Goal: Task Accomplishment & Management: Complete application form

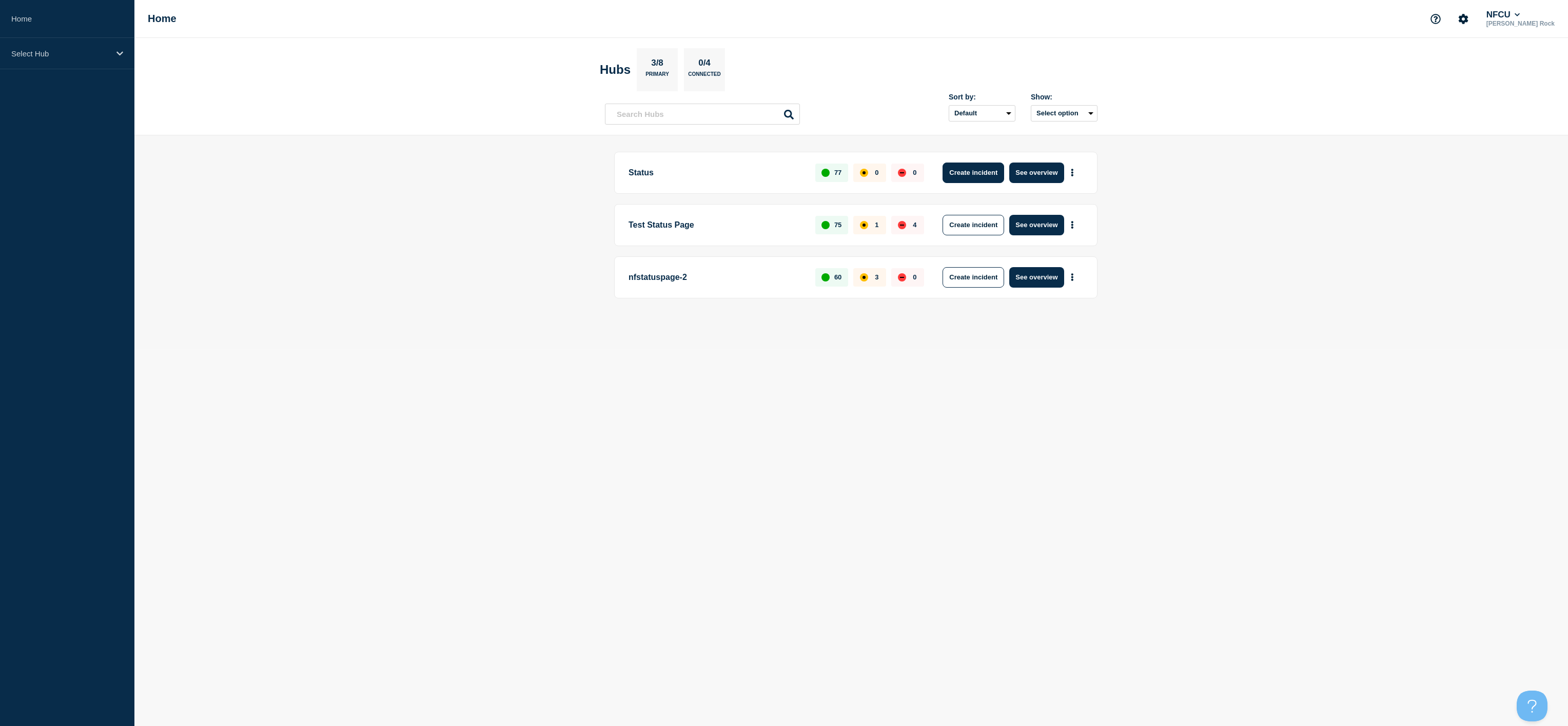
click at [997, 172] on button "Create incident" at bounding box center [973, 173] width 61 height 21
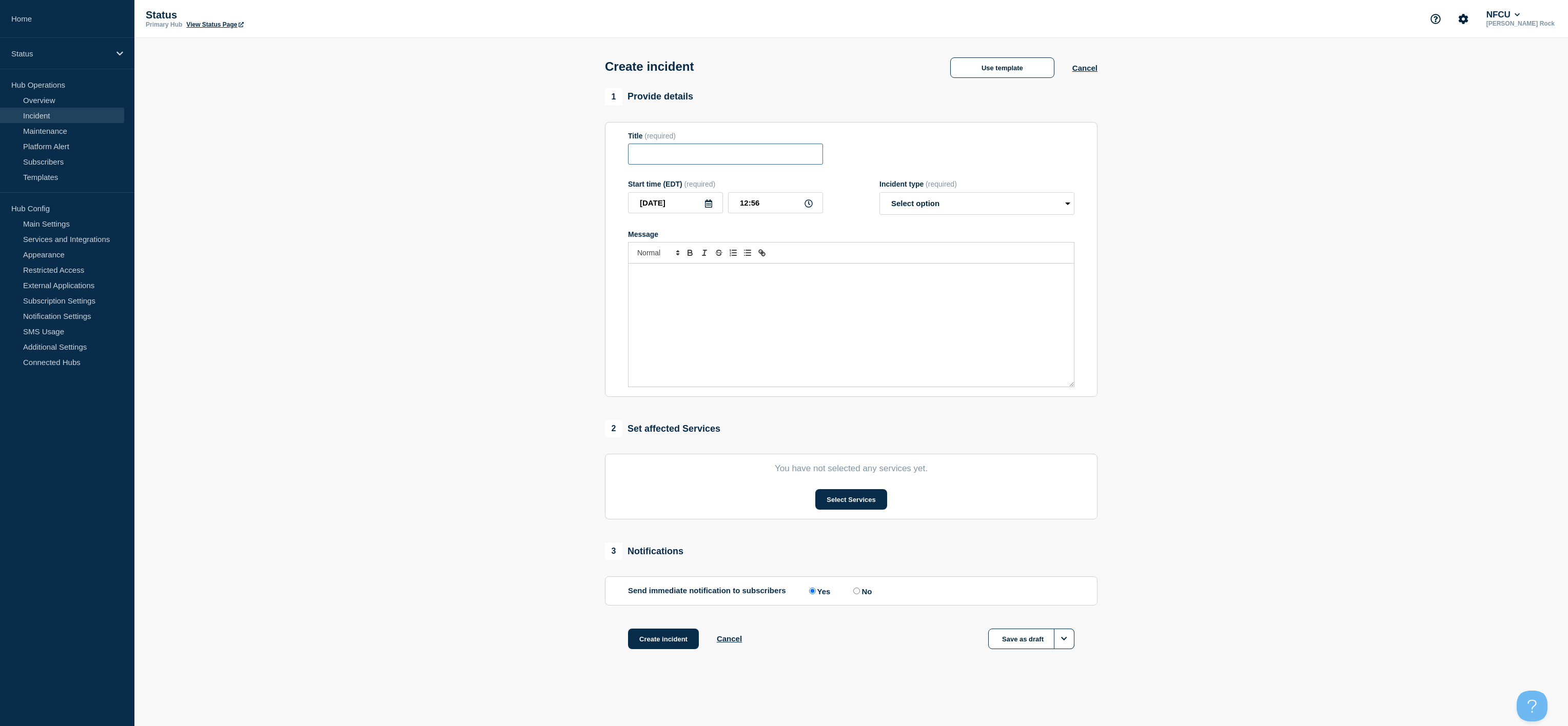
click at [710, 154] on input "Title" at bounding box center [725, 154] width 195 height 21
click at [1020, 68] on button "Use template" at bounding box center [1002, 68] width 104 height 21
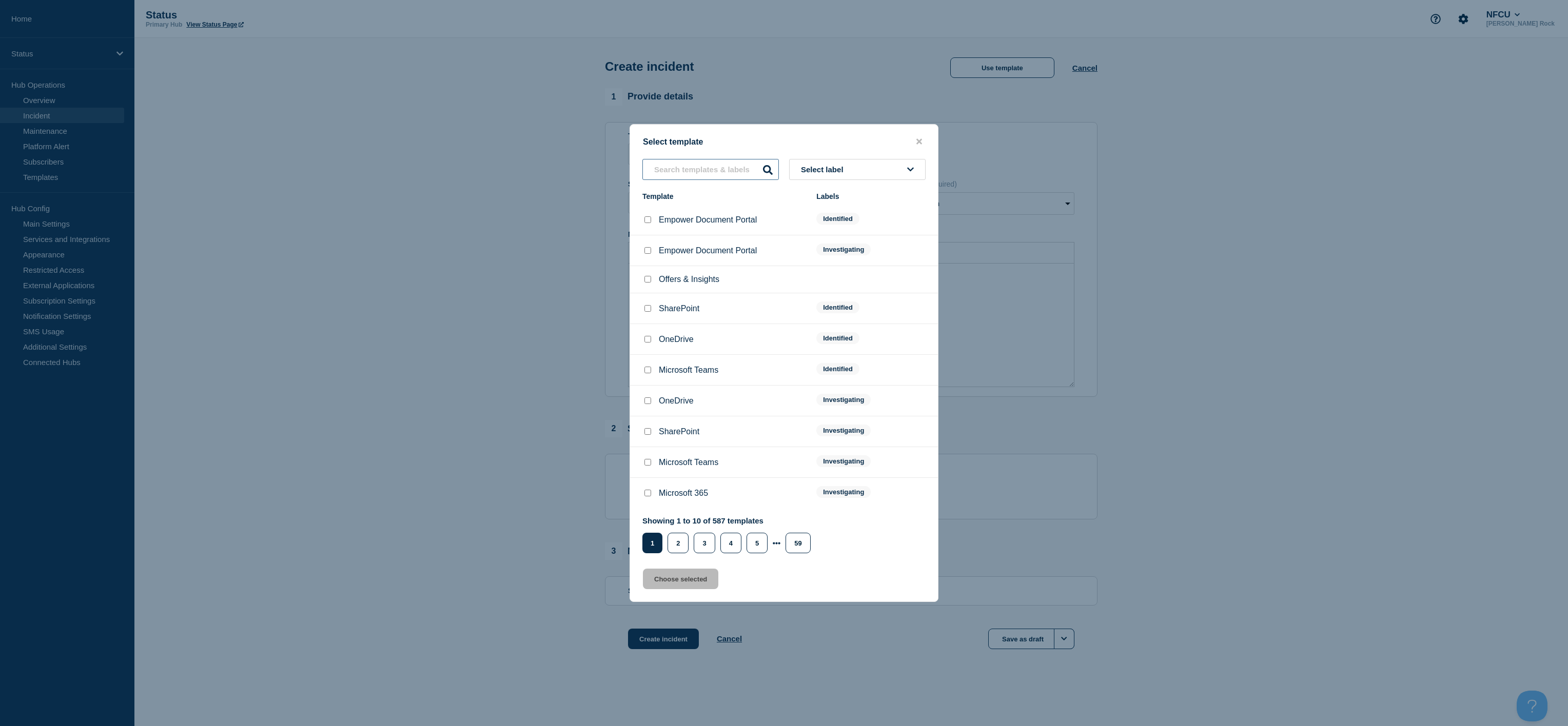
click at [710, 166] on input "text" at bounding box center [710, 169] width 137 height 21
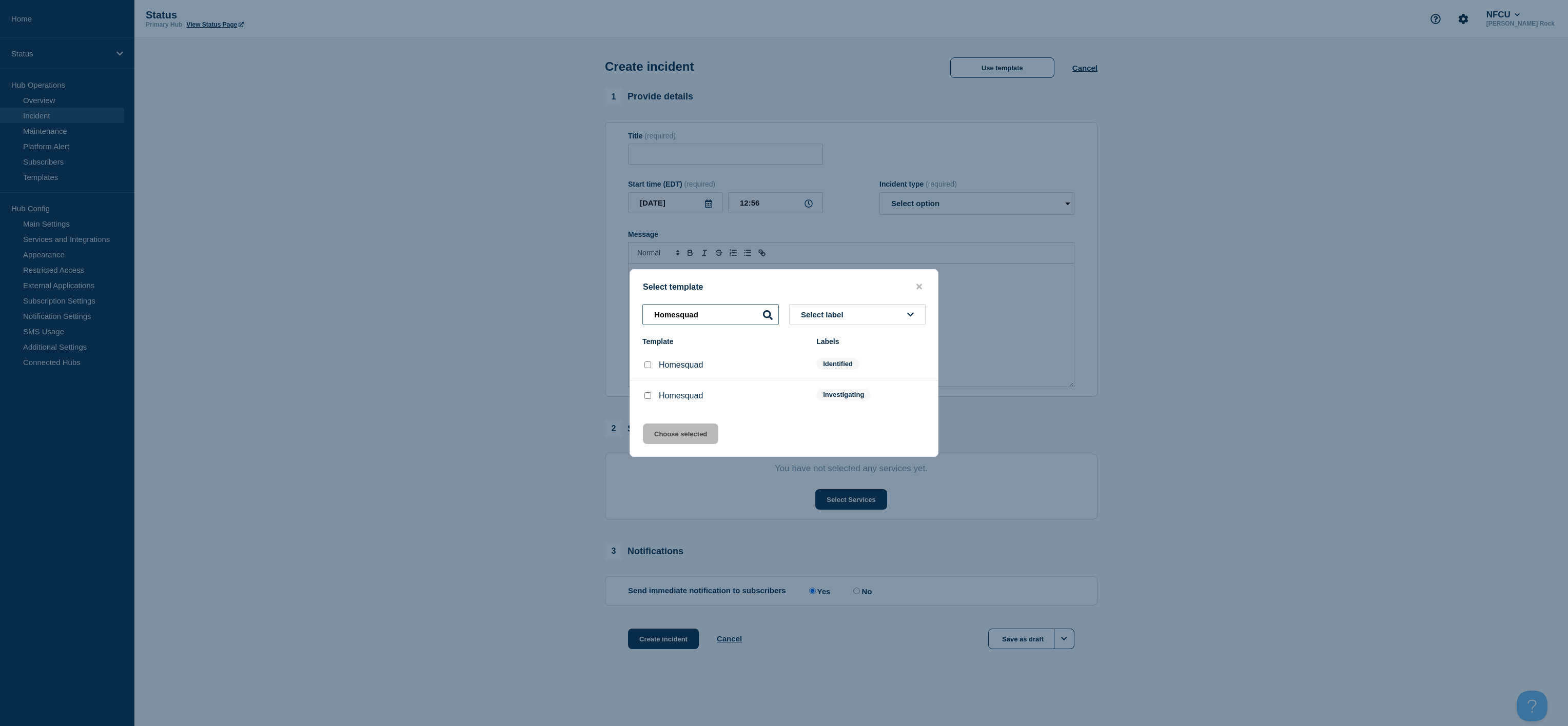
type input "Homesquad"
click at [648, 398] on input "Homesquad checkbox" at bounding box center [648, 396] width 6 height 6
checkbox input "true"
click at [665, 442] on button "Choose selected" at bounding box center [680, 434] width 75 height 21
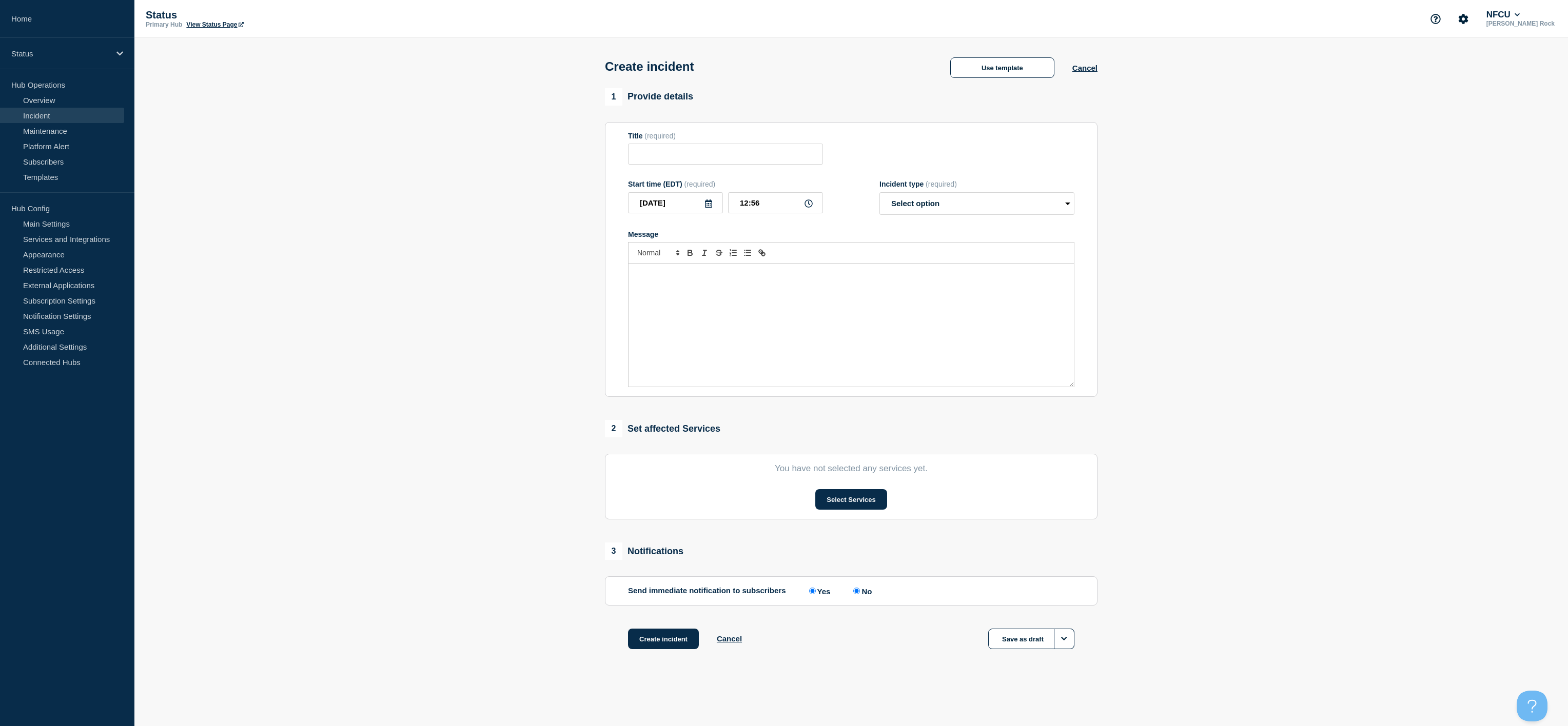
type input "Homesquad"
select select "investigating"
radio input "false"
radio input "true"
click at [823, 510] on button "Select Services" at bounding box center [851, 500] width 72 height 21
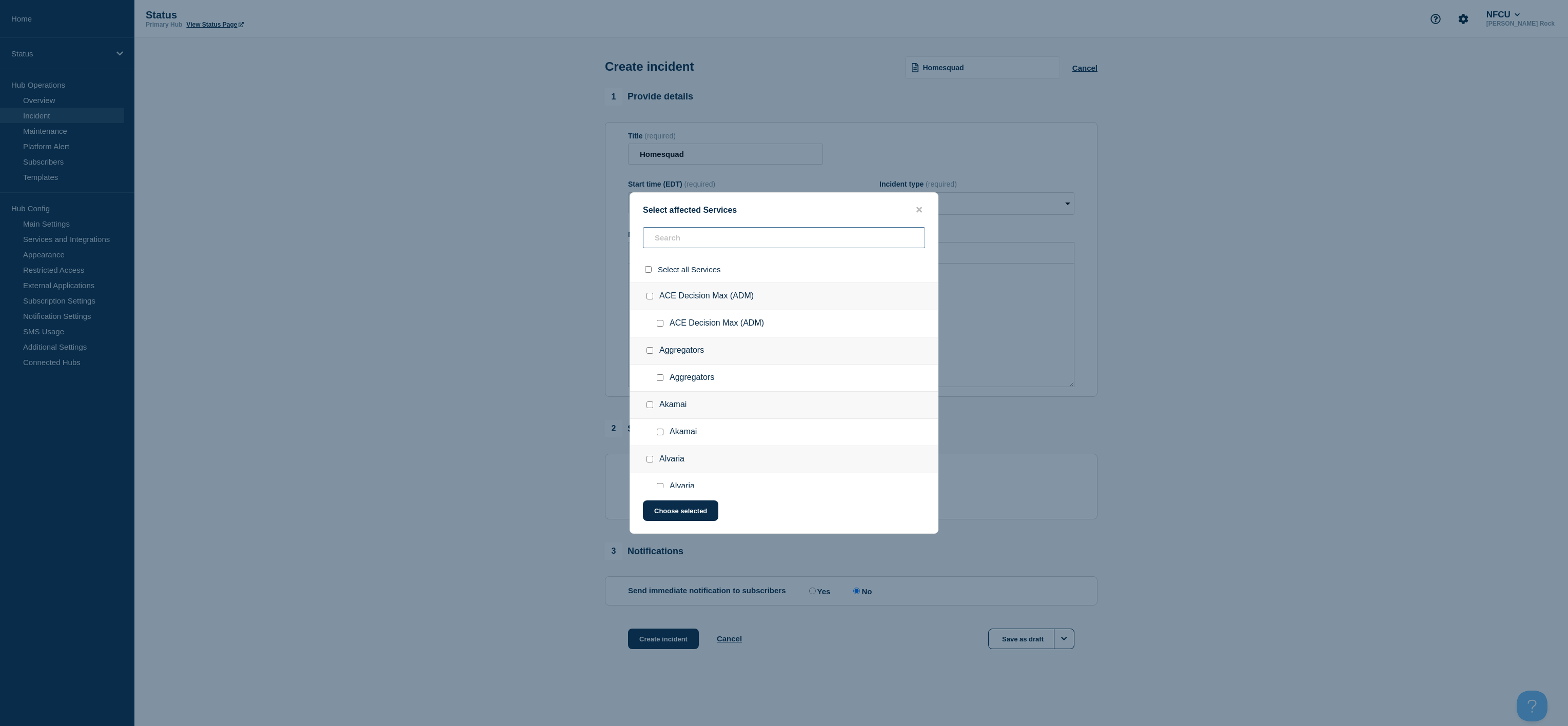
click at [768, 235] on input "text" at bounding box center [784, 237] width 282 height 21
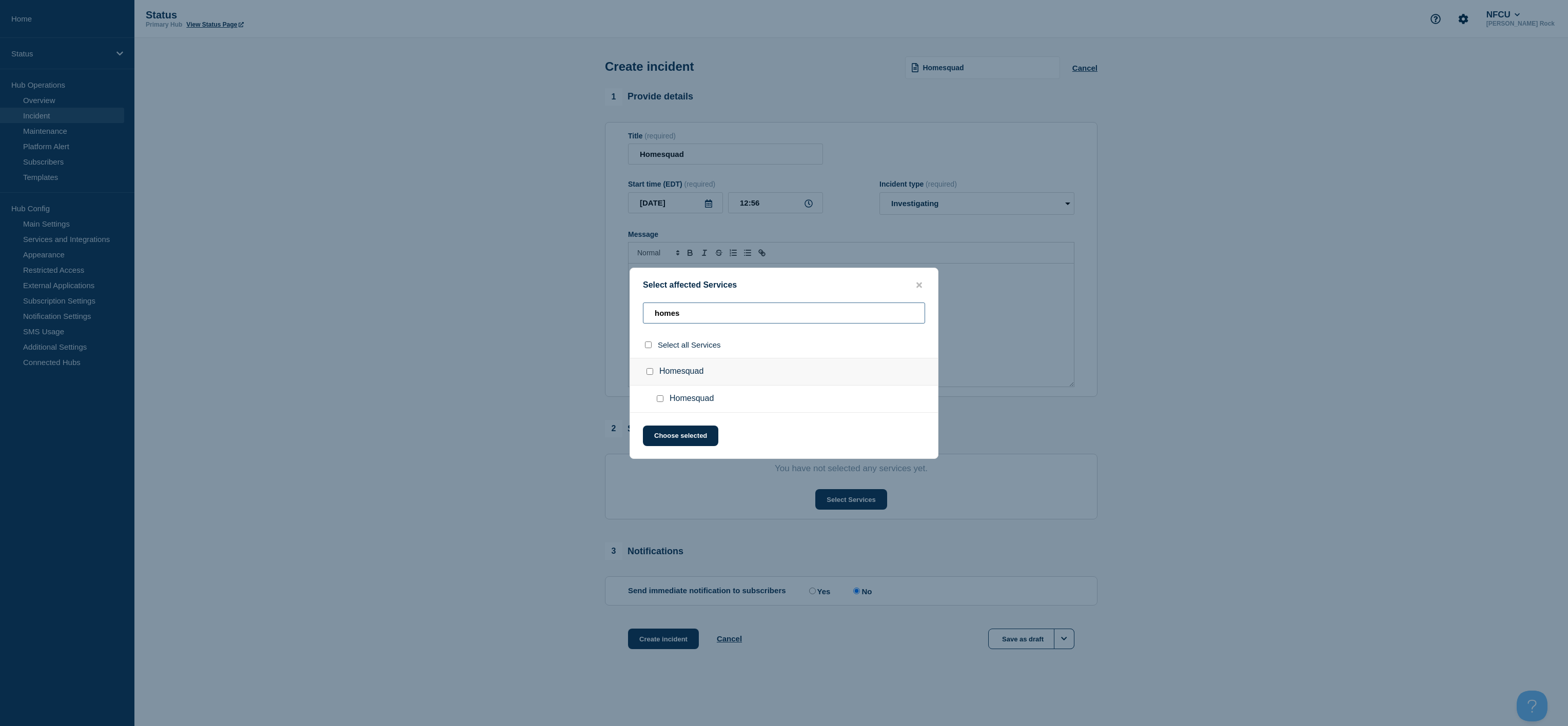
type input "homes"
click at [652, 374] on input "Homesquad checkbox" at bounding box center [650, 372] width 6 height 6
checkbox input "true"
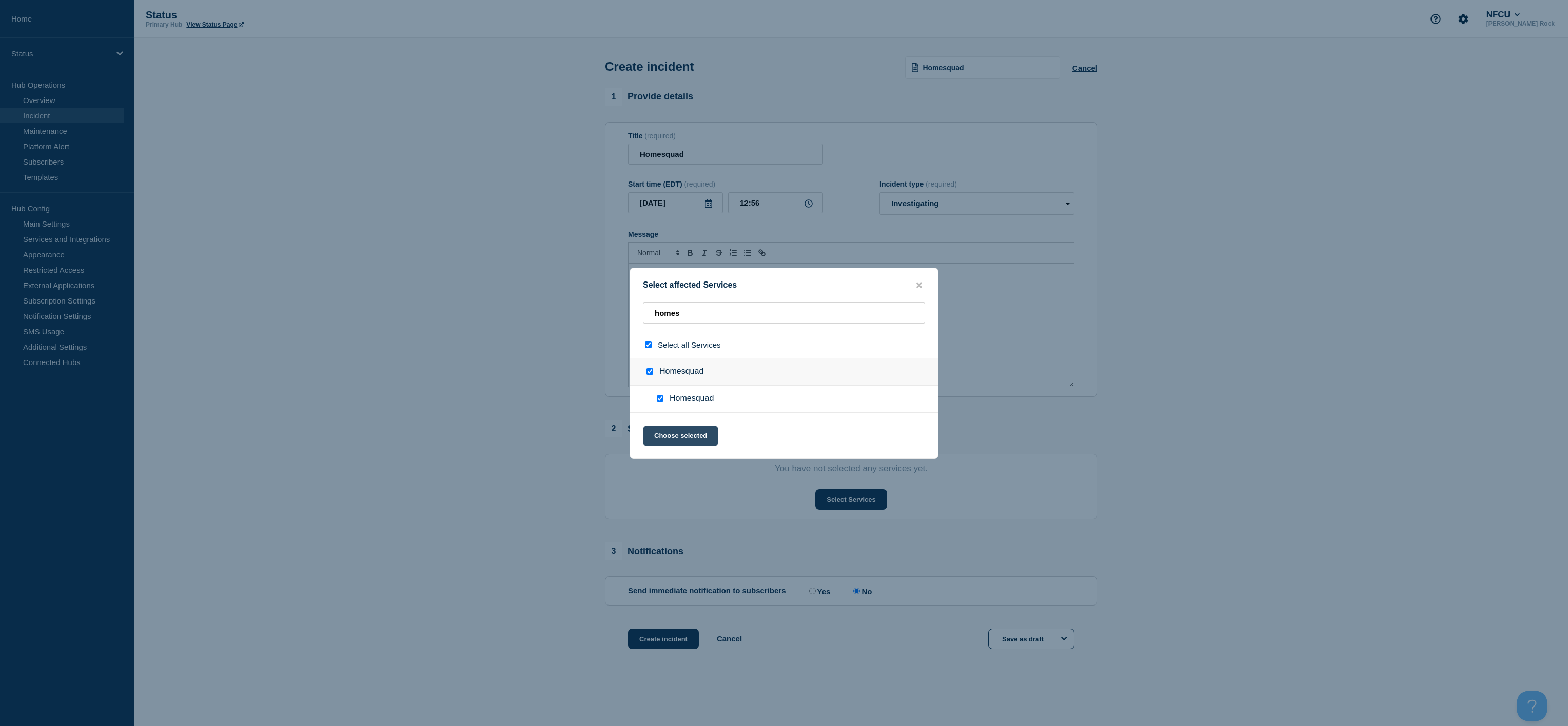
click at [687, 441] on button "Choose selected" at bounding box center [680, 436] width 75 height 21
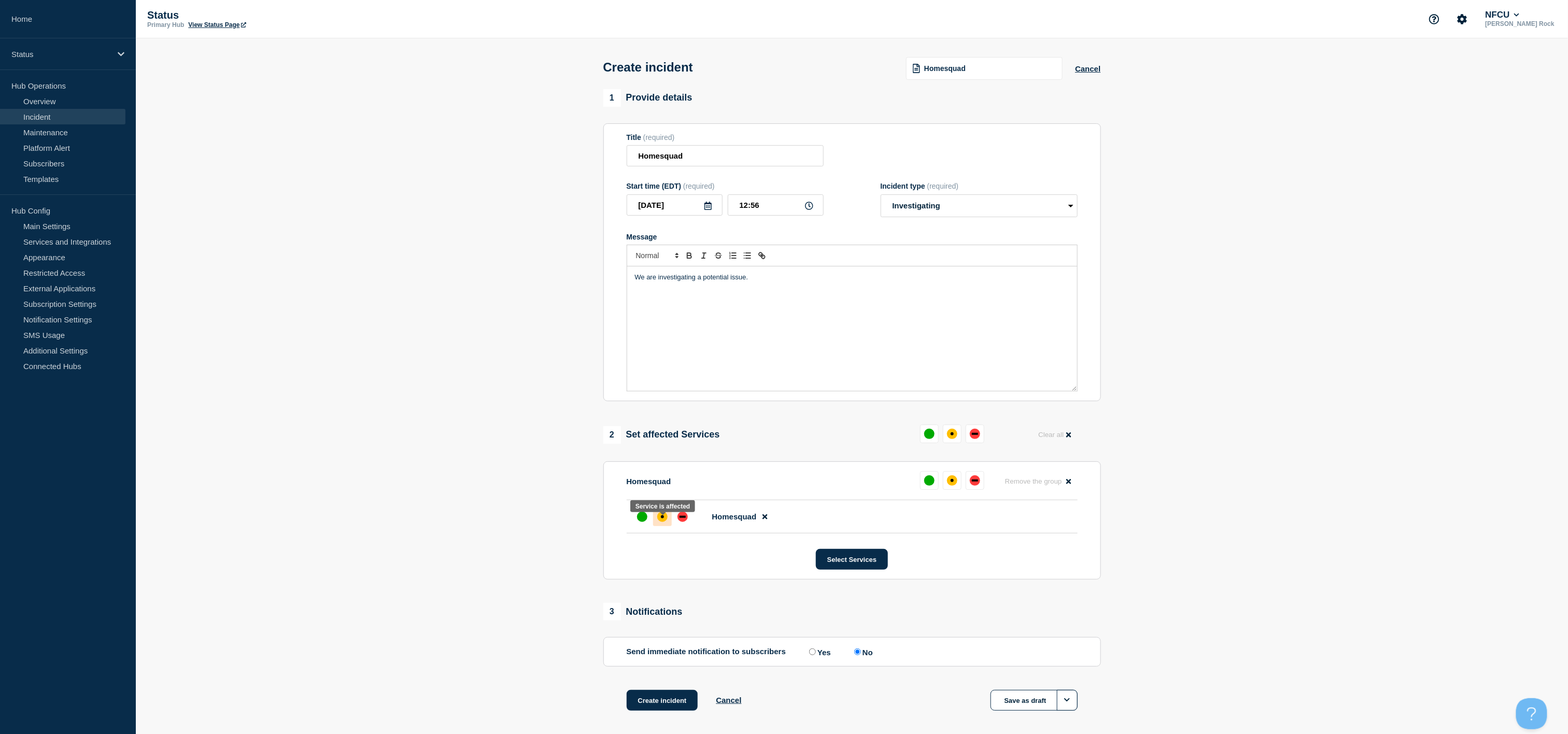
click at [668, 519] on div at bounding box center [662, 516] width 18 height 18
click at [659, 711] on button "Create incident" at bounding box center [662, 700] width 71 height 21
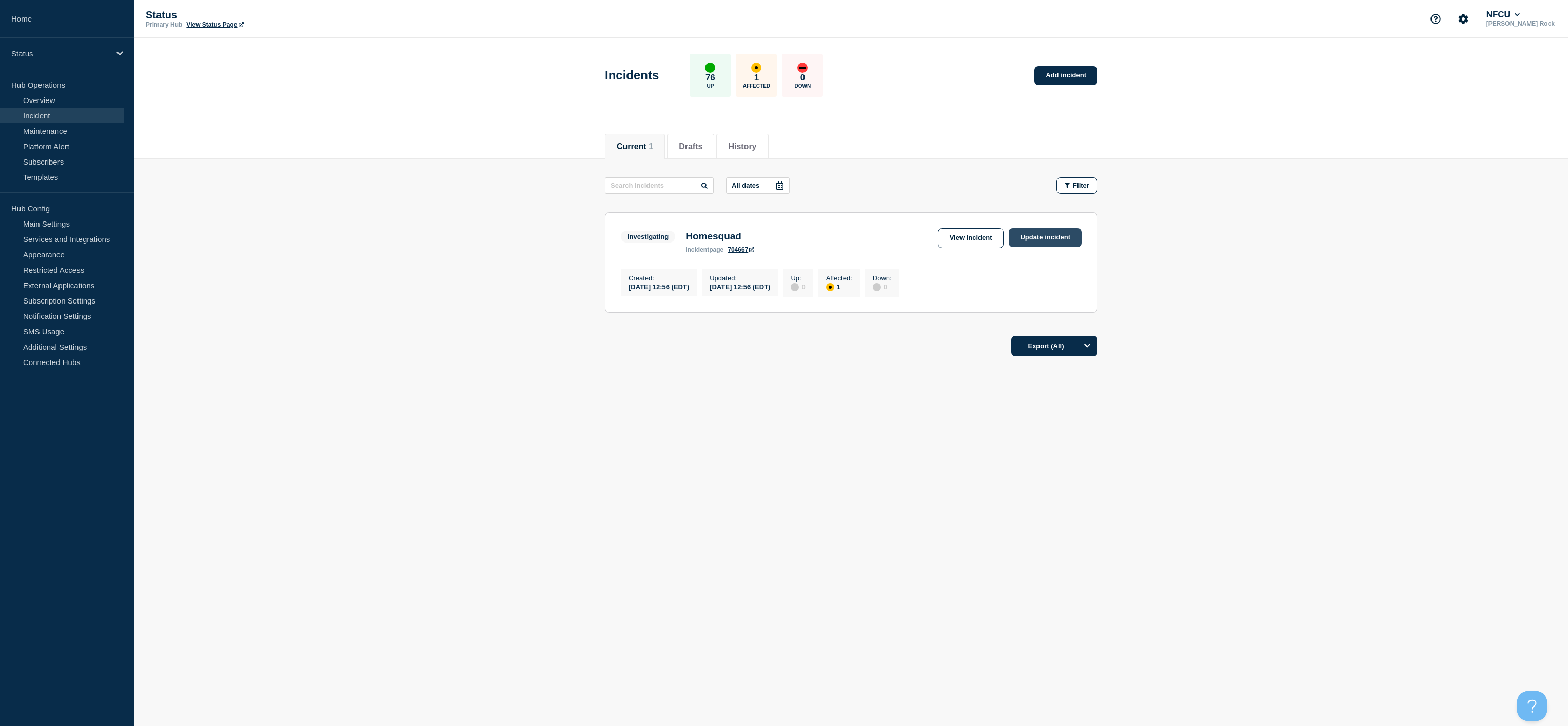
click at [1024, 240] on link "Update incident" at bounding box center [1045, 237] width 73 height 19
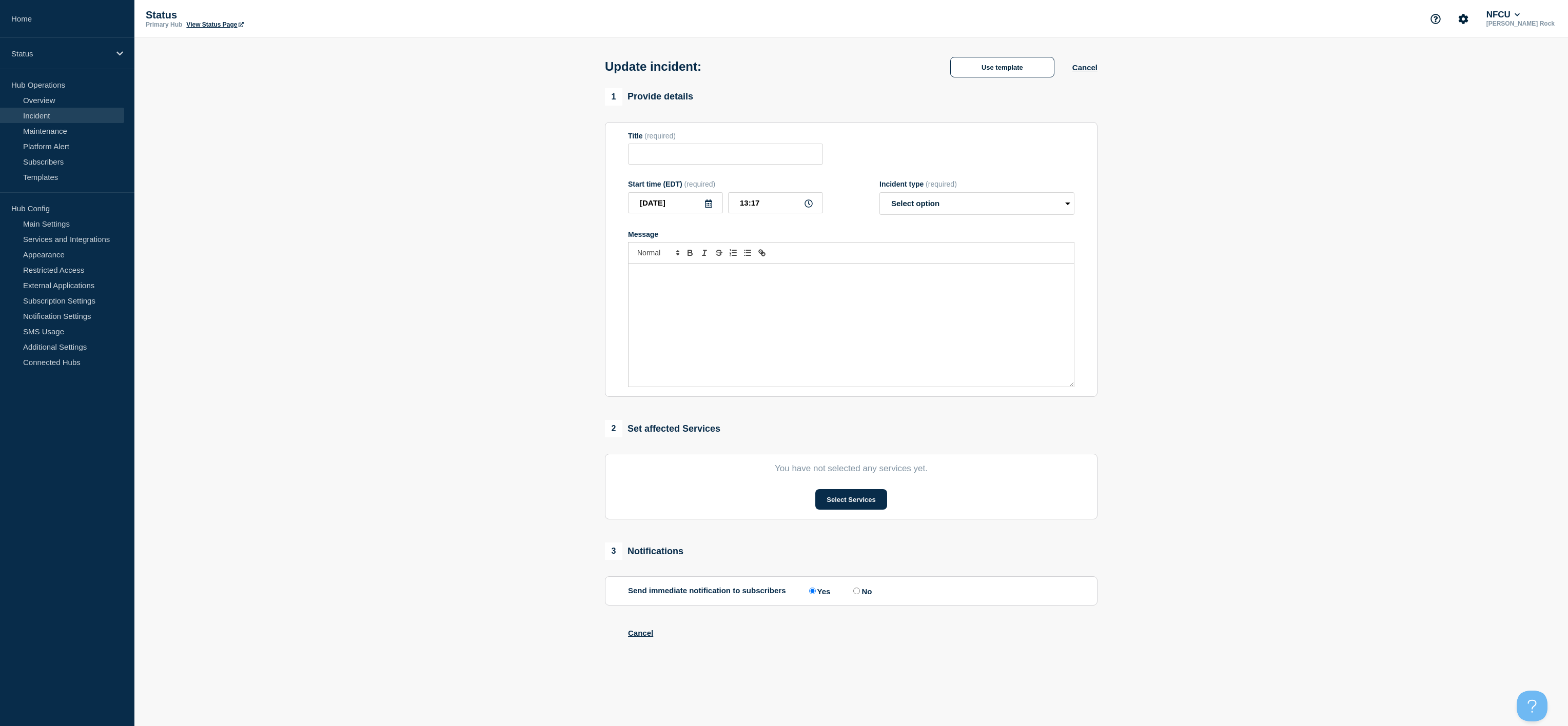
type input "Homesquad"
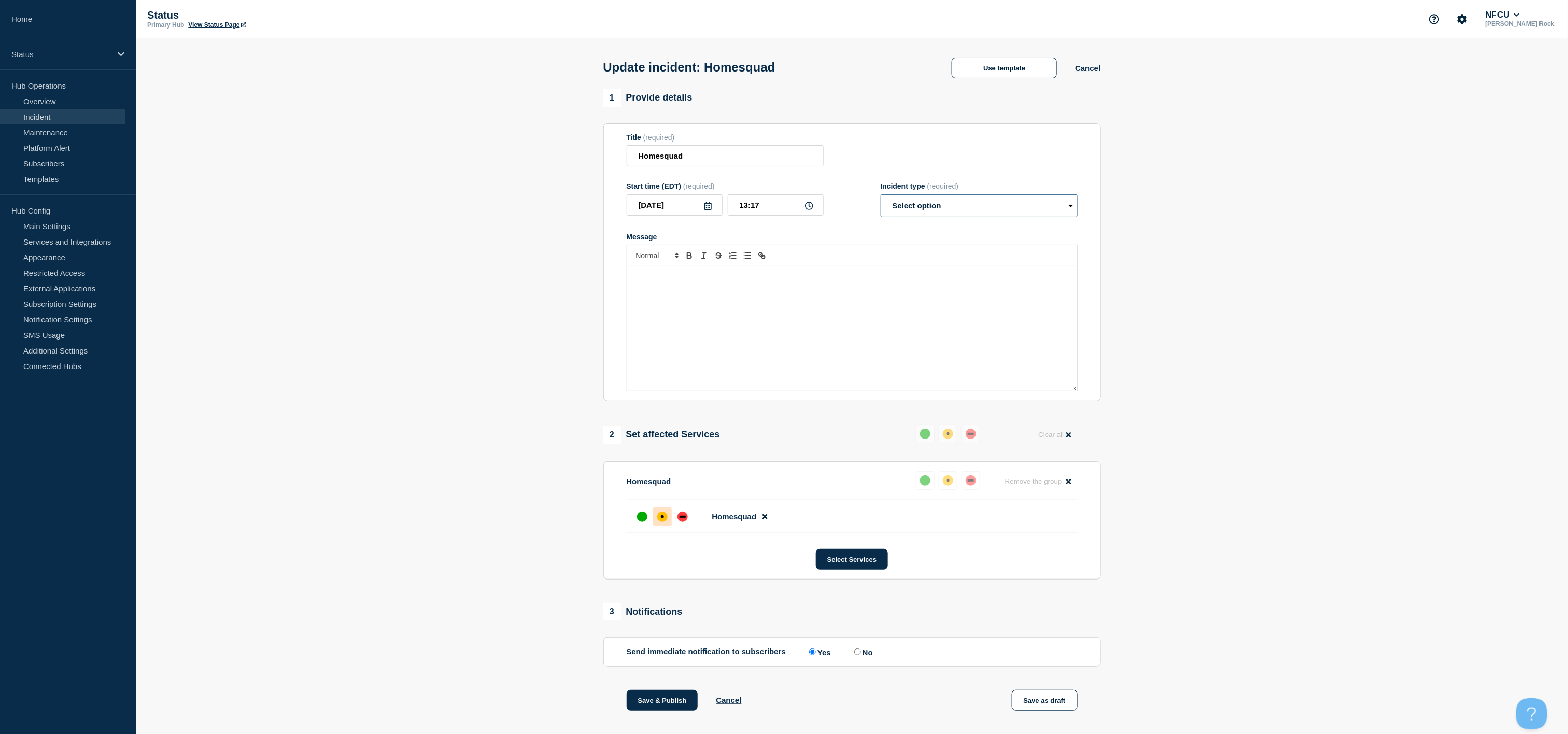
click at [976, 207] on select "Select option Investigating Identified Monitoring Resolved" at bounding box center [979, 206] width 197 height 22
select select "identified"
click at [881, 198] on select "Select option Investigating Identified Monitoring Resolved" at bounding box center [979, 206] width 197 height 22
click at [1016, 65] on button "Use template" at bounding box center [1004, 68] width 105 height 21
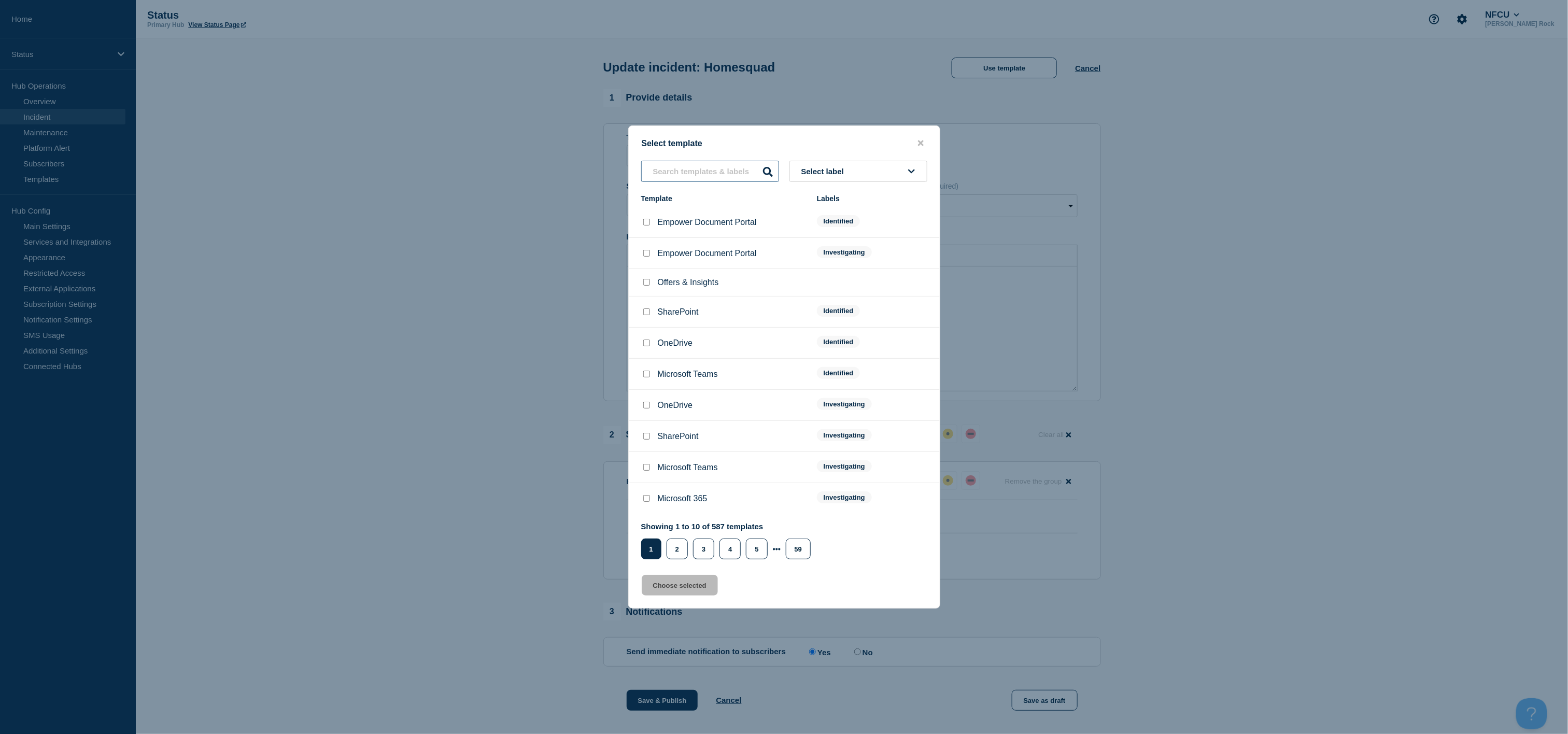
click at [711, 181] on input "text" at bounding box center [711, 171] width 138 height 21
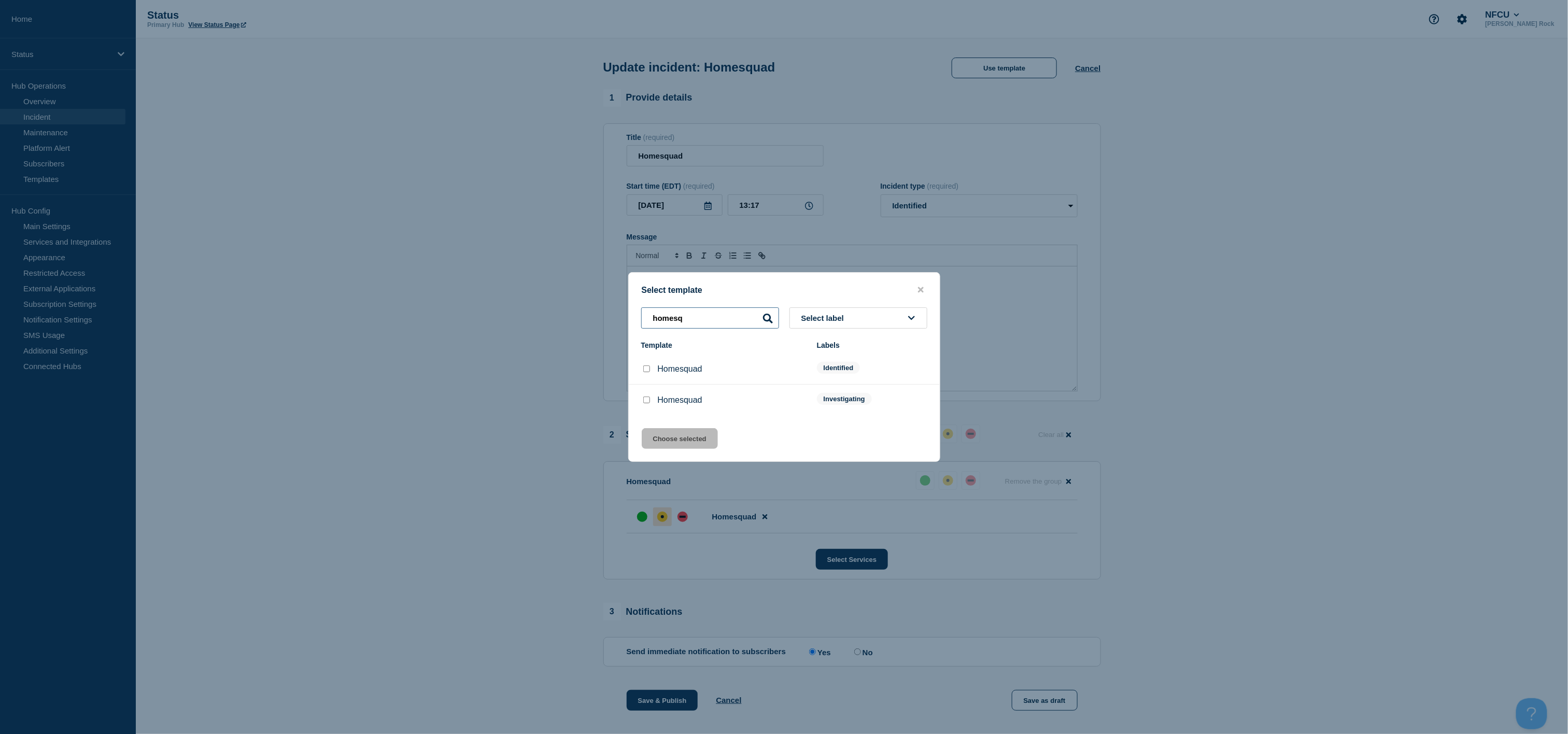
type input "homesq"
click at [647, 371] on input "Homesquad checkbox" at bounding box center [646, 369] width 6 height 6
checkbox input "true"
click at [660, 444] on button "Choose selected" at bounding box center [679, 438] width 76 height 21
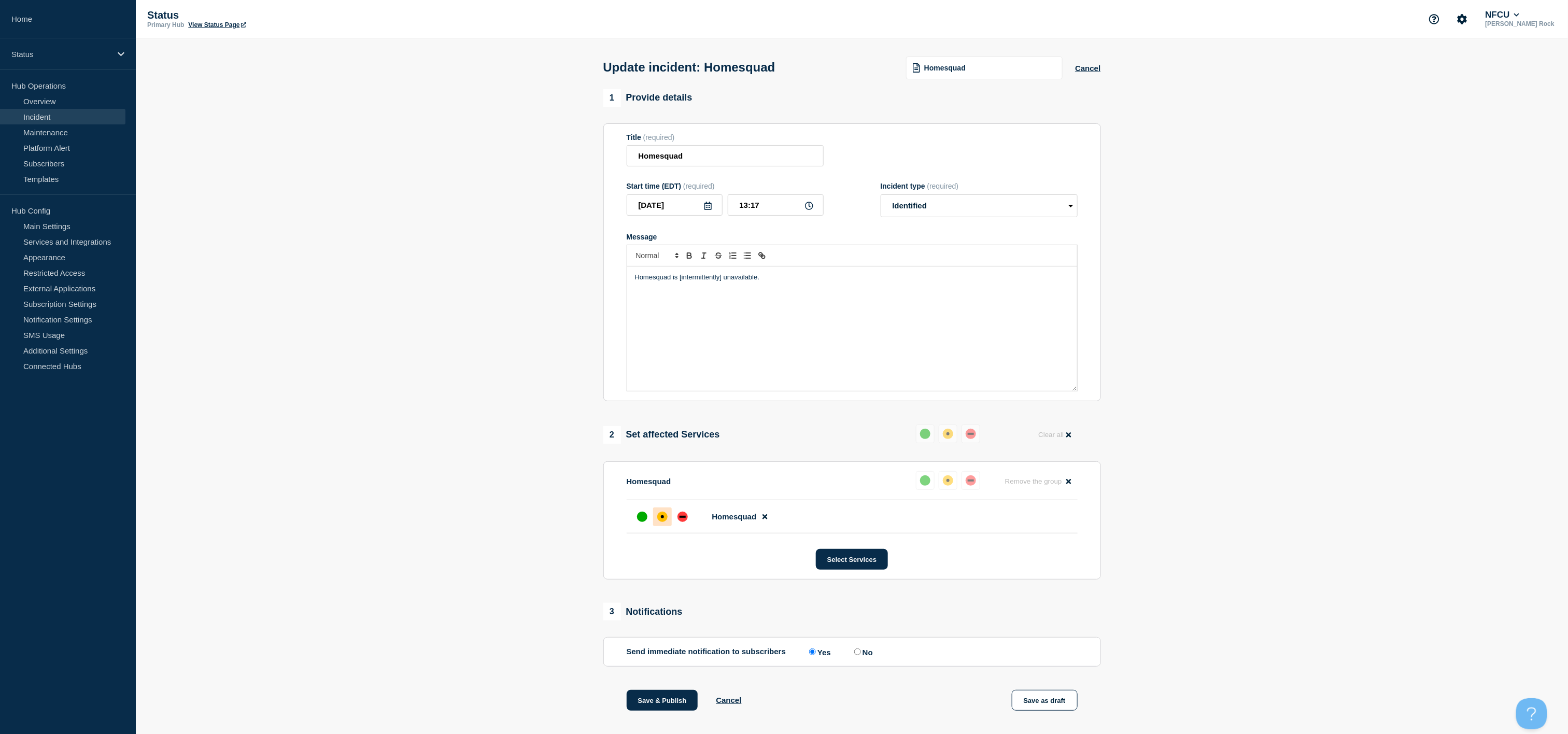
click at [722, 282] on p "Homesquad is [intermittently] unavailable." at bounding box center [852, 278] width 434 height 10
click at [682, 281] on p "Homesquad is [intermittently unavailable." at bounding box center [852, 278] width 434 height 10
click at [821, 353] on div "Homesquad is intermittently unavailable." at bounding box center [852, 328] width 450 height 124
copy p "Homesquad is intermittently unavailable."
click at [761, 328] on div "Homesquad is intermittently unavailable." at bounding box center [852, 328] width 450 height 124
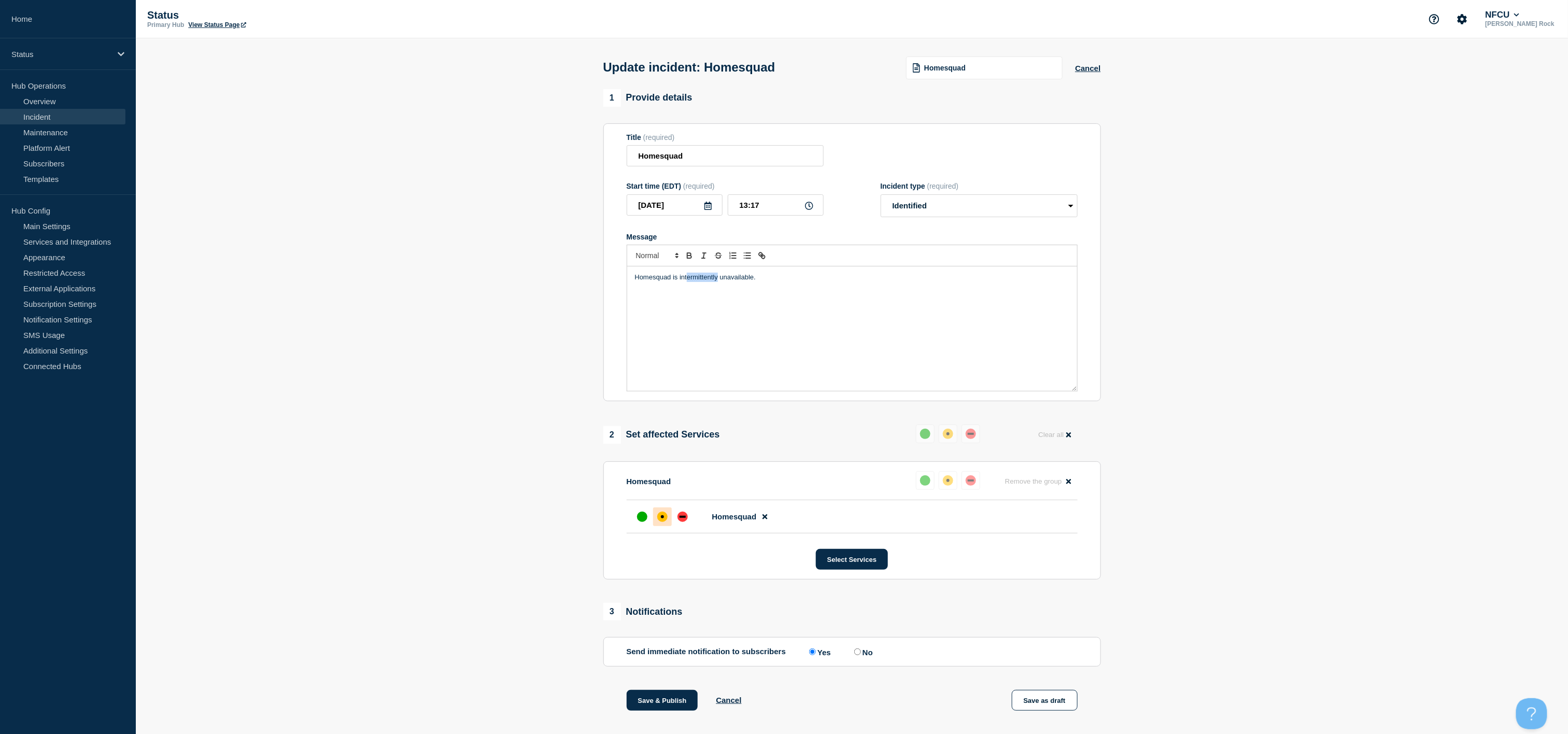
drag, startPoint x: 686, startPoint y: 283, endPoint x: 718, endPoint y: 279, distance: 32.2
click at [718, 279] on p "Homesquad is intermittently unavailable." at bounding box center [852, 278] width 434 height 10
click at [718, 279] on p "Homesquad is unavailable." at bounding box center [852, 278] width 434 height 10
click at [684, 282] on p "Homesquad is unavailable for new mortgage applications" at bounding box center [852, 278] width 434 height 10
click at [800, 303] on div "Homesquad is unavailable for new mortgage applications" at bounding box center [852, 328] width 450 height 124
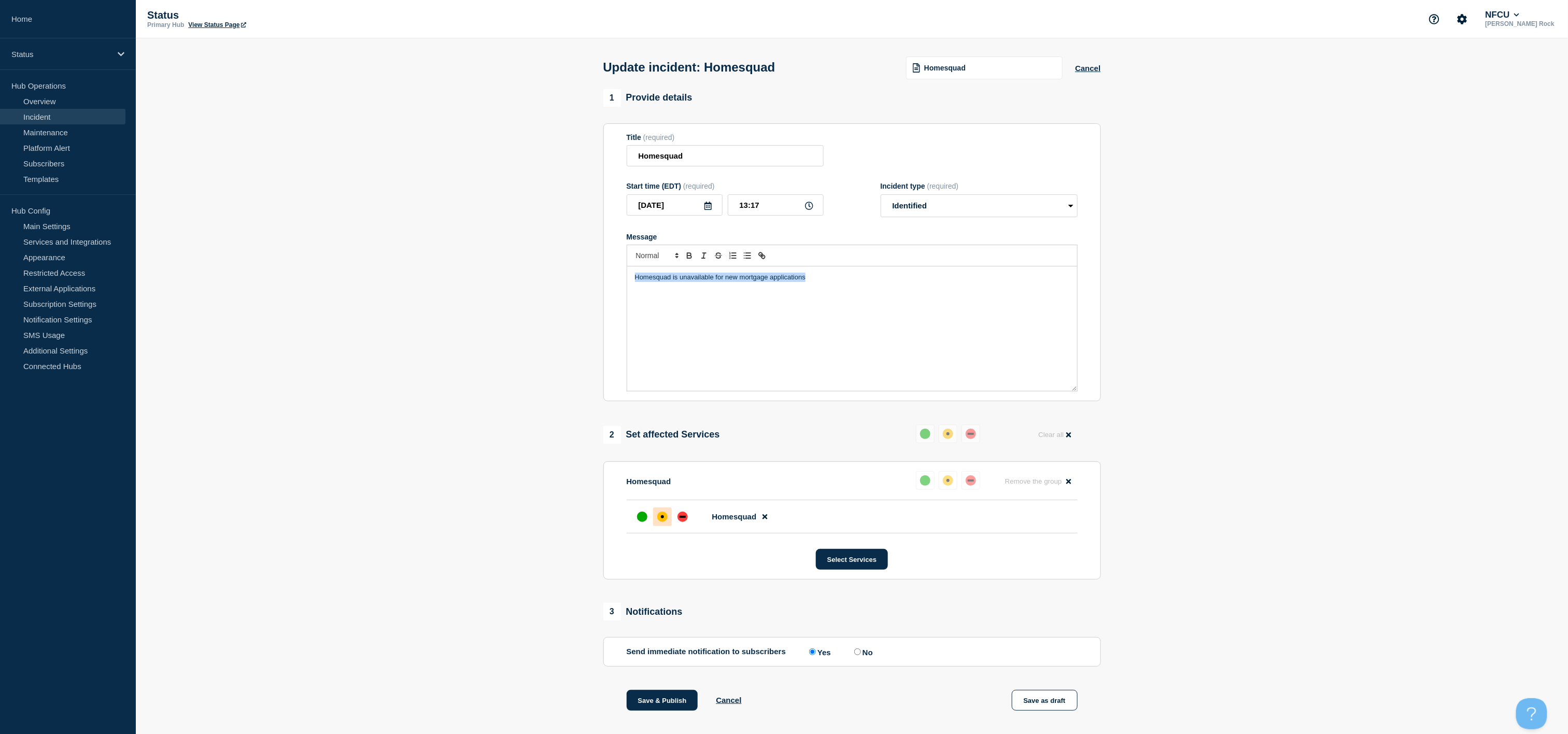
copy p "Homesquad is unavailable for new mortgage applications"
click at [579, 670] on section "1 Provide details Title (required) Homesquad Start time (EDT) (required) [DATE]…" at bounding box center [852, 455] width 1432 height 732
click at [544, 661] on section "1 Provide details Title (required) Homesquad Start time (EDT) (required) [DATE]…" at bounding box center [852, 455] width 1432 height 732
click at [661, 711] on button "Save & Publish" at bounding box center [662, 700] width 71 height 21
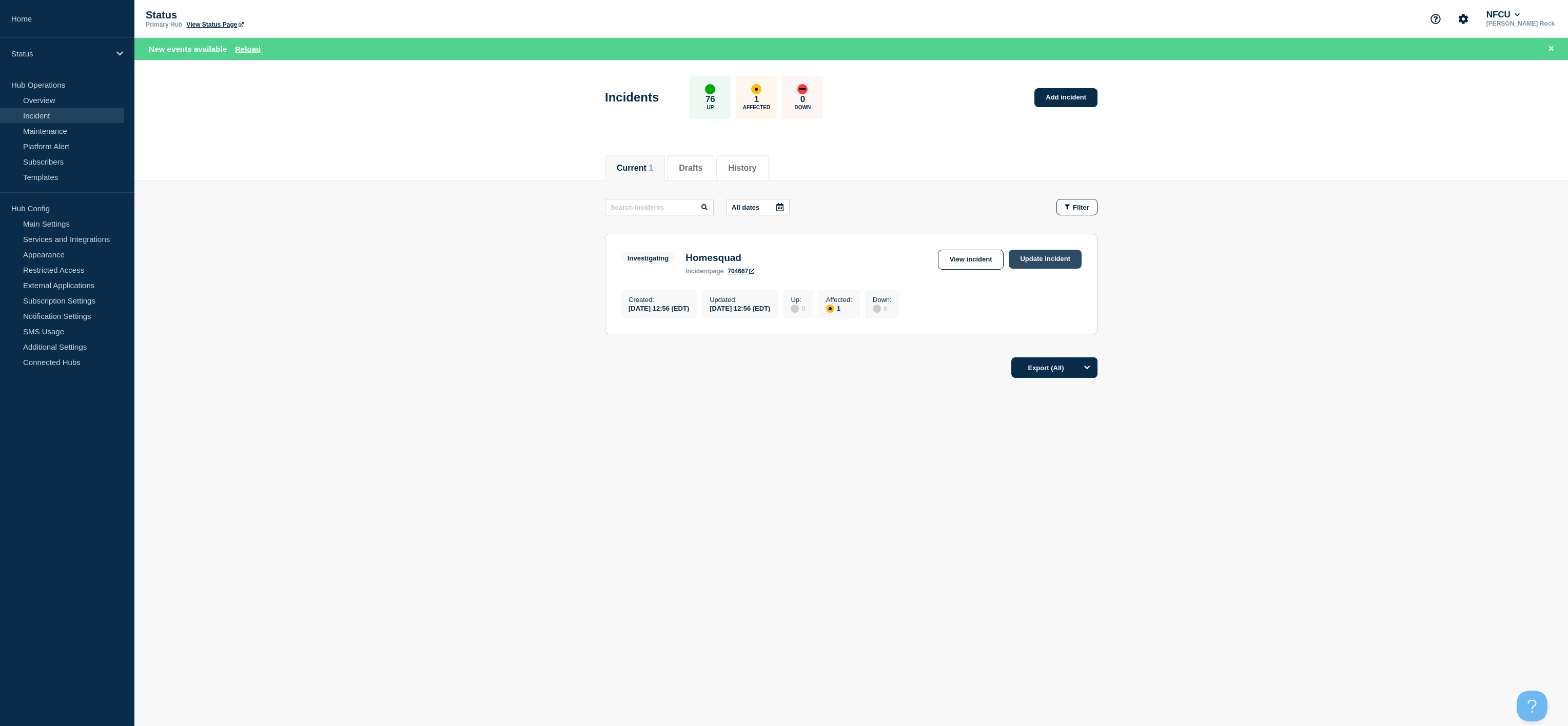
click at [1032, 263] on link "Update incident" at bounding box center [1045, 259] width 73 height 19
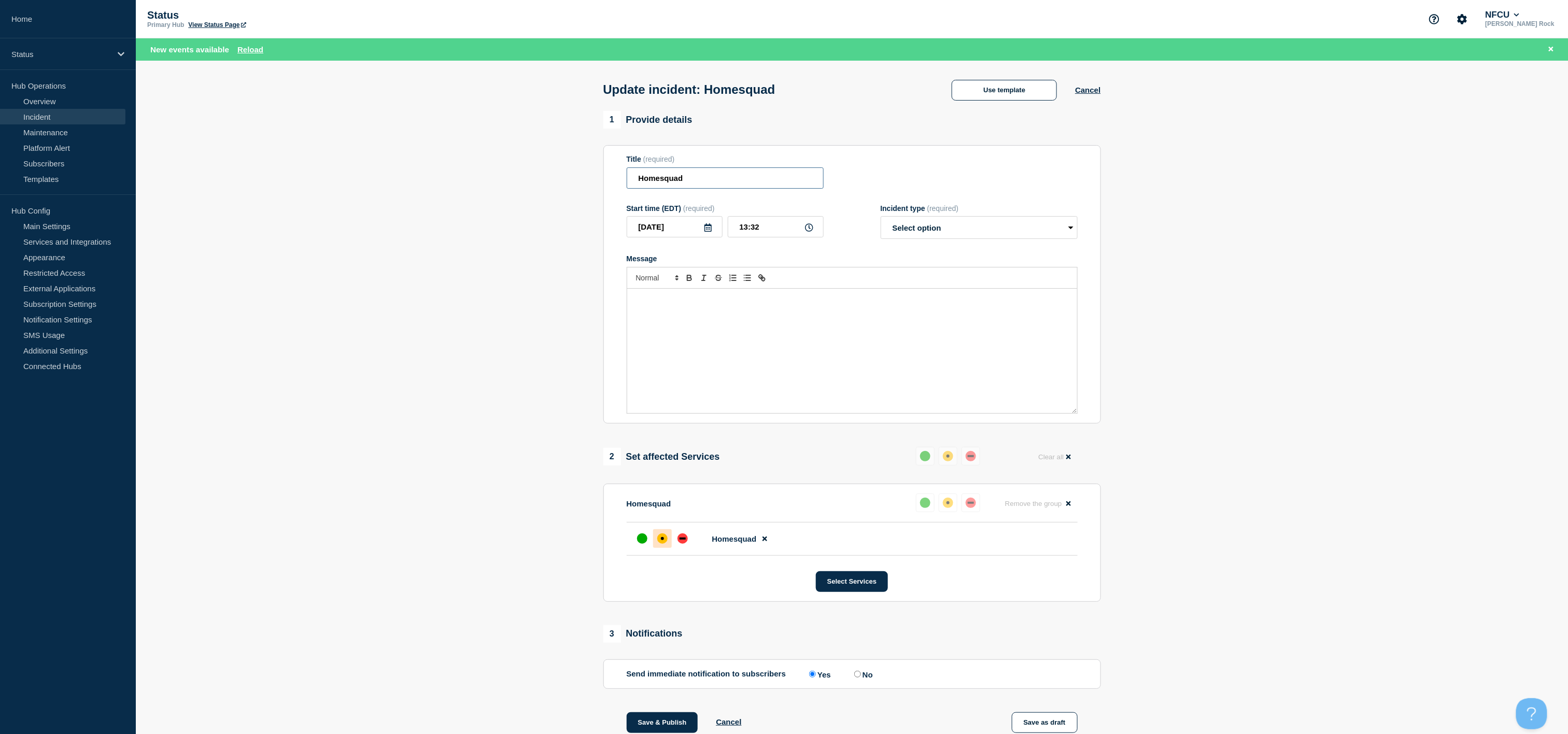
click at [720, 175] on input "Homesquad" at bounding box center [725, 178] width 197 height 21
paste input "Squad, Mortgage and Equity Applications"
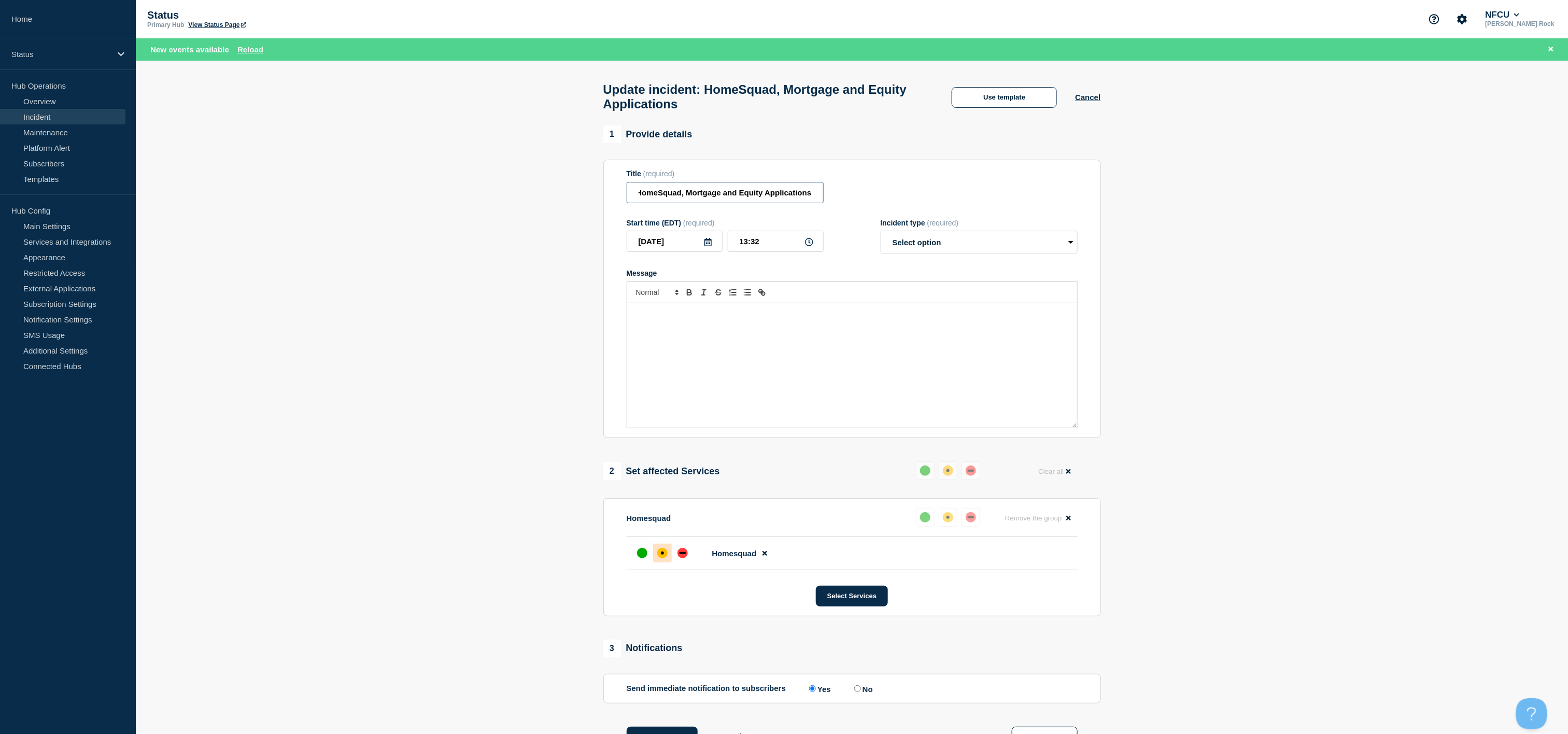
type input "HomeSquad, Mortgage and Equity Applications"
click at [1448, 375] on section "1 Provide details Title (required) HomeSquad, Mortgage and Equity Applications …" at bounding box center [852, 508] width 1432 height 766
click at [818, 425] on div "Message" at bounding box center [852, 365] width 450 height 124
click at [1012, 251] on select "Select option Investigating Identified Monitoring Resolved" at bounding box center [979, 242] width 197 height 22
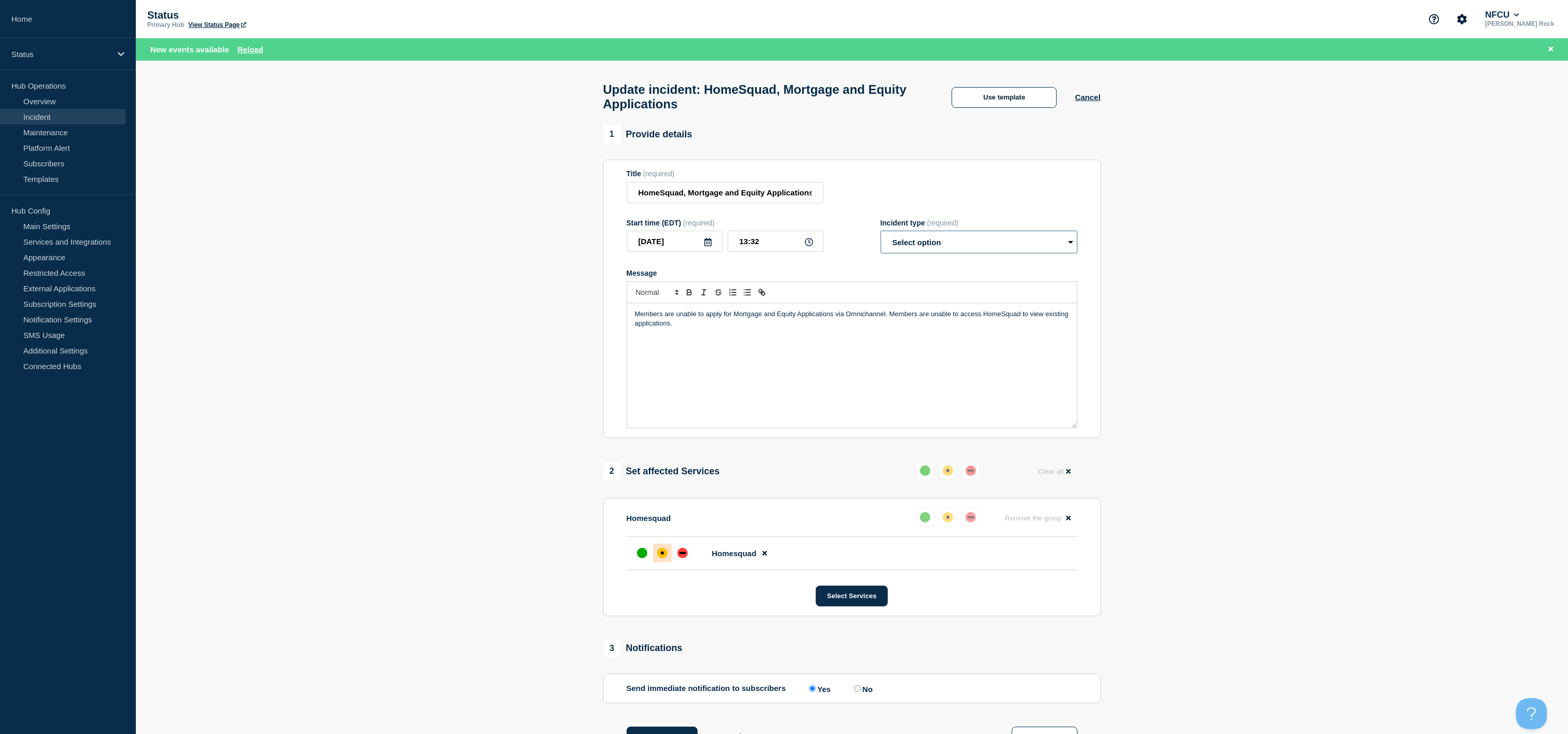
select select "identified"
click at [881, 239] on select "Select option Investigating Identified Monitoring Resolved" at bounding box center [979, 242] width 197 height 22
click at [589, 674] on section "1 Provide details Title (required) HomeSquad, Mortgage and Equity Applications …" at bounding box center [852, 508] width 1432 height 766
click at [674, 562] on div at bounding box center [682, 553] width 18 height 18
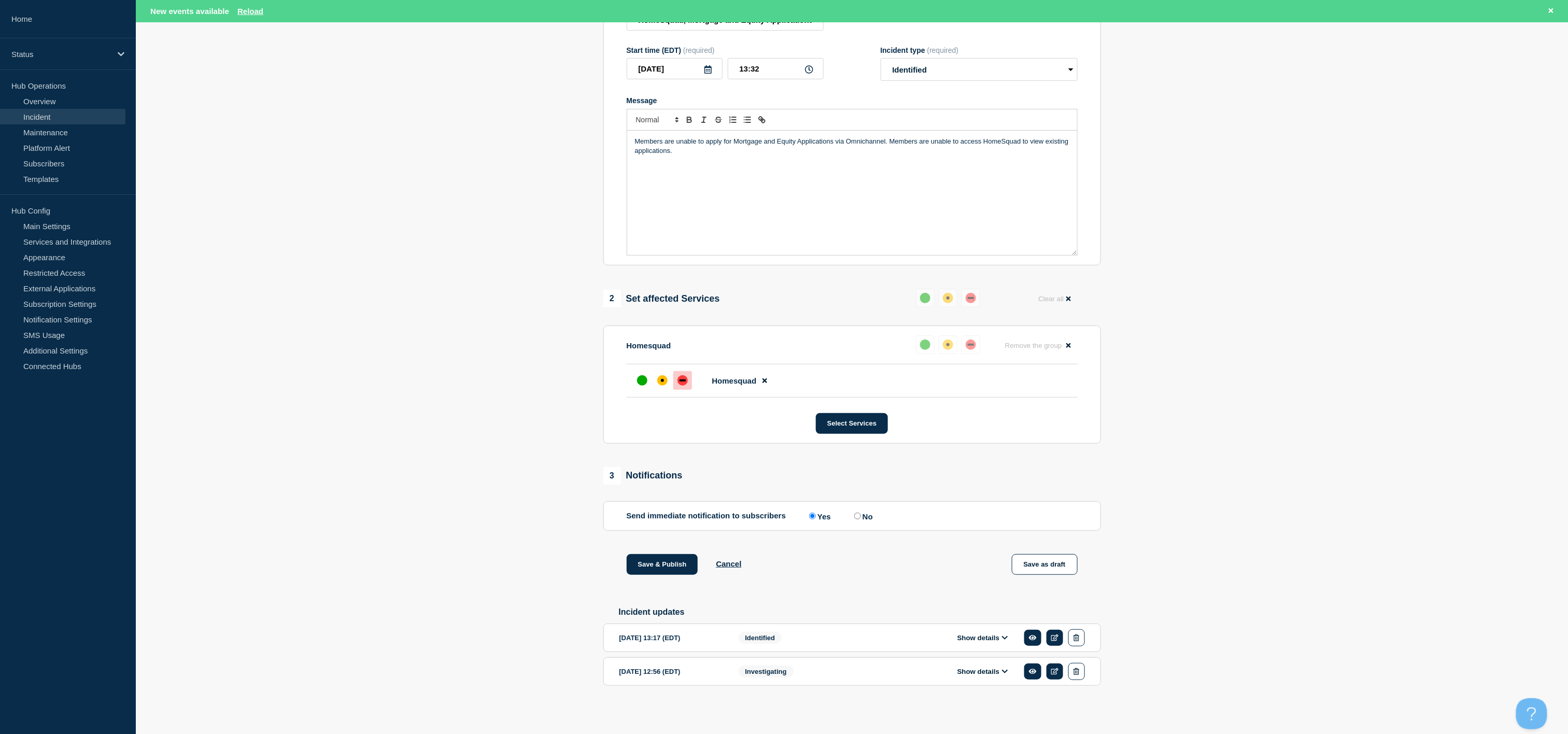
scroll to position [190, 0]
click at [655, 561] on button "Save & Publish" at bounding box center [662, 565] width 71 height 21
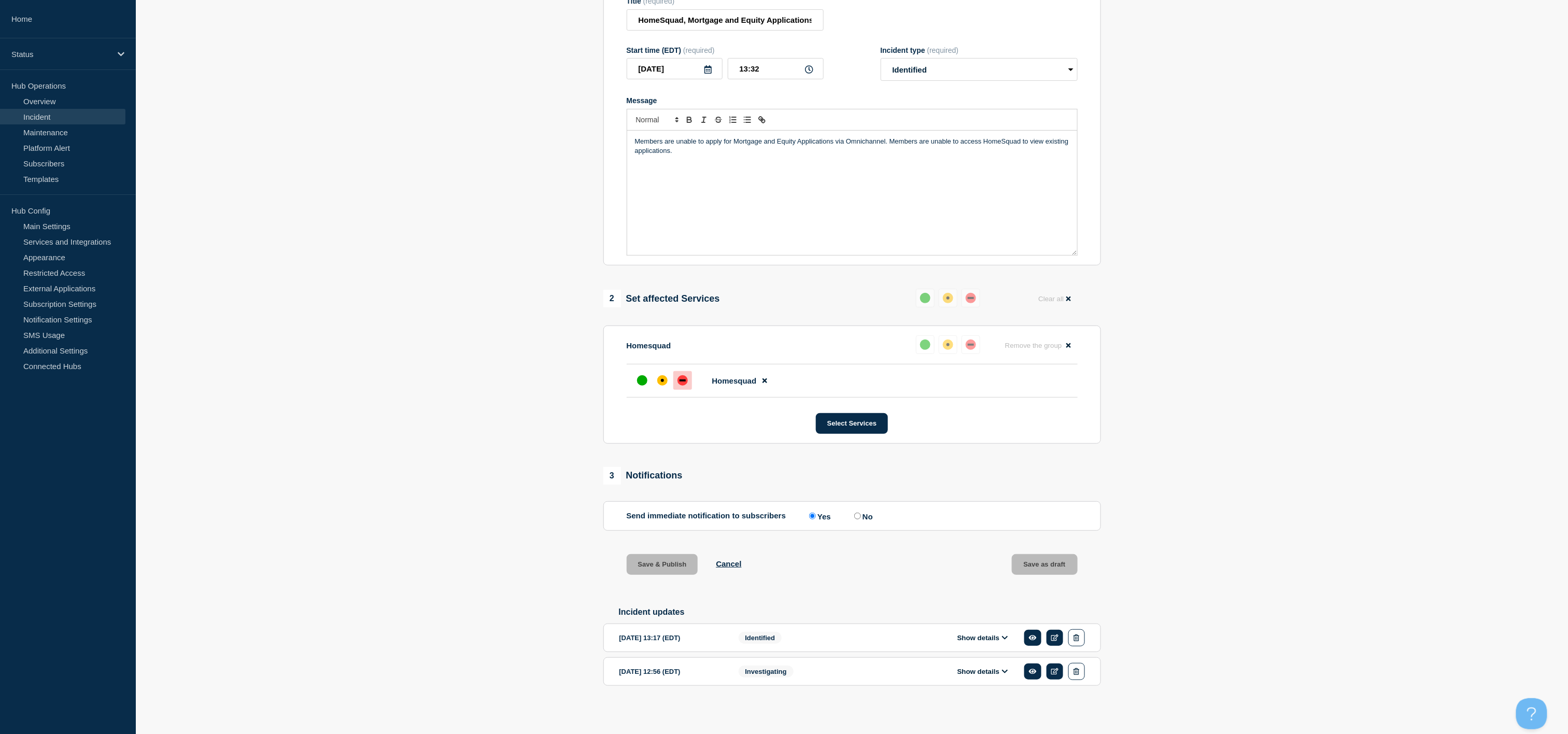
scroll to position [168, 0]
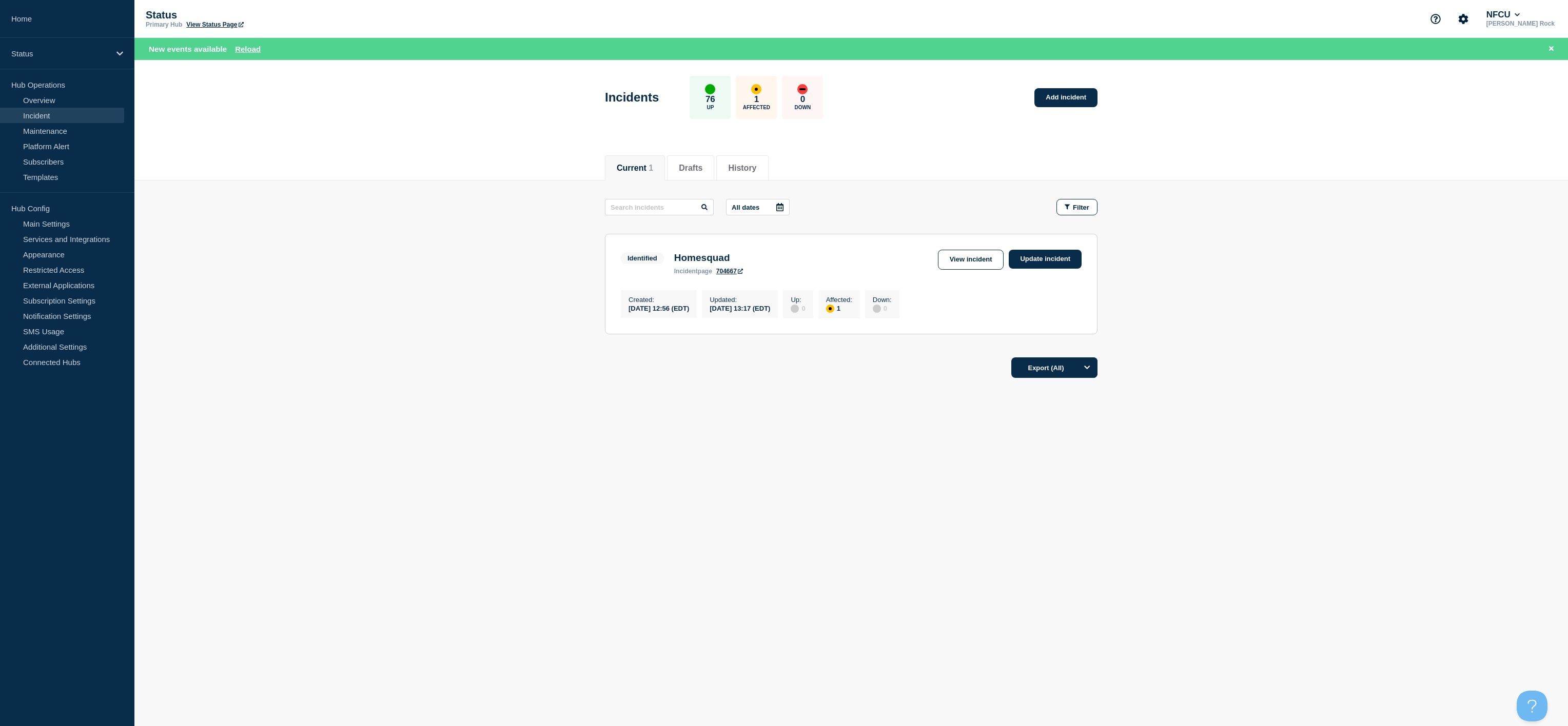
click at [830, 705] on body "Home Status Hub Operations Overview Incident Maintenance Platform Alert Subscri…" at bounding box center [784, 363] width 1568 height 726
